Goal: Transaction & Acquisition: Purchase product/service

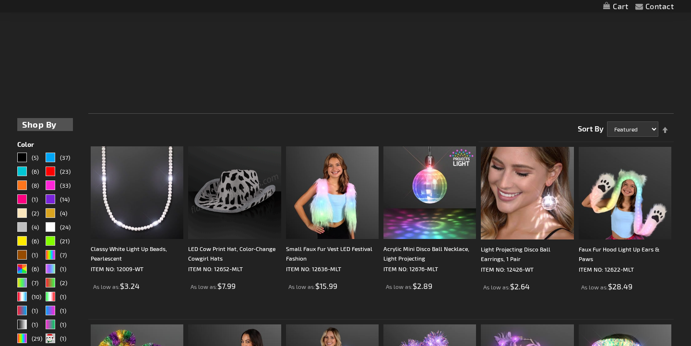
scroll to position [303, 0]
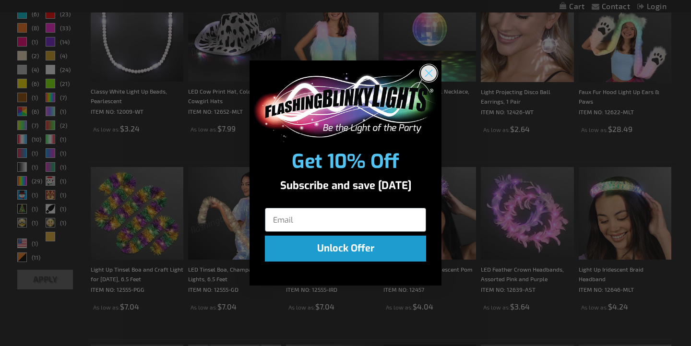
click at [427, 72] on circle "Close dialog" at bounding box center [429, 73] width 16 height 16
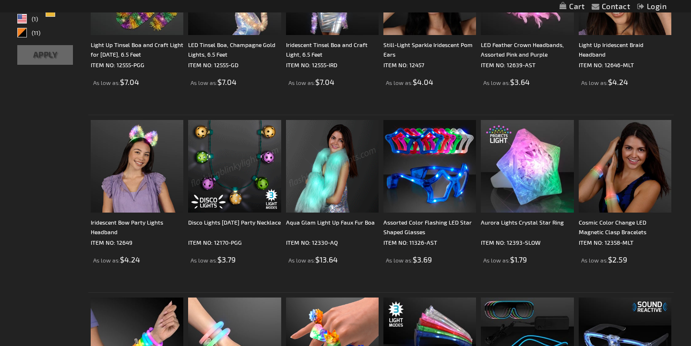
scroll to position [530, 0]
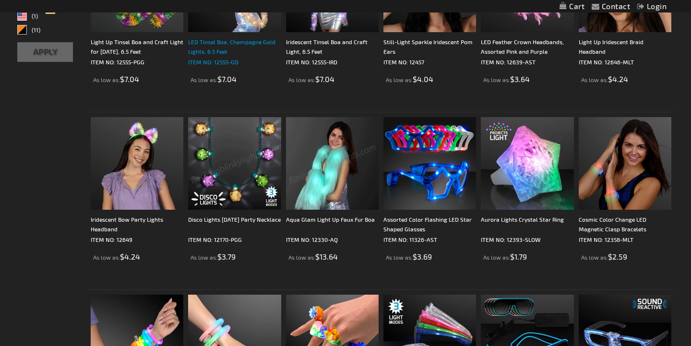
click at [241, 41] on div "LED Tinsel Boa, Champagne Gold Lights, 6.5 Feet" at bounding box center [234, 46] width 93 height 19
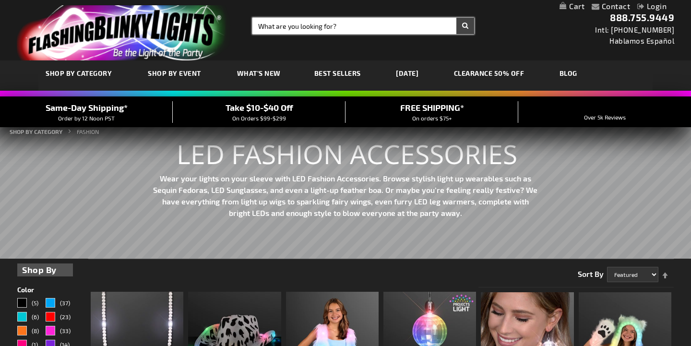
click at [333, 30] on input "Search" at bounding box center [363, 26] width 222 height 16
type input "cape"
click at [456, 18] on button "Search" at bounding box center [465, 26] width 18 height 16
